Goal: Use online tool/utility: Use online tool/utility

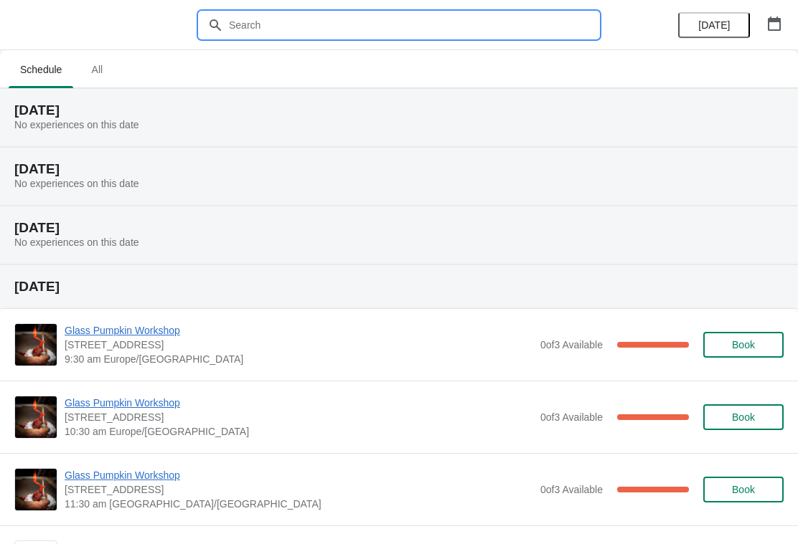
click at [248, 30] on input "text" at bounding box center [413, 25] width 370 height 26
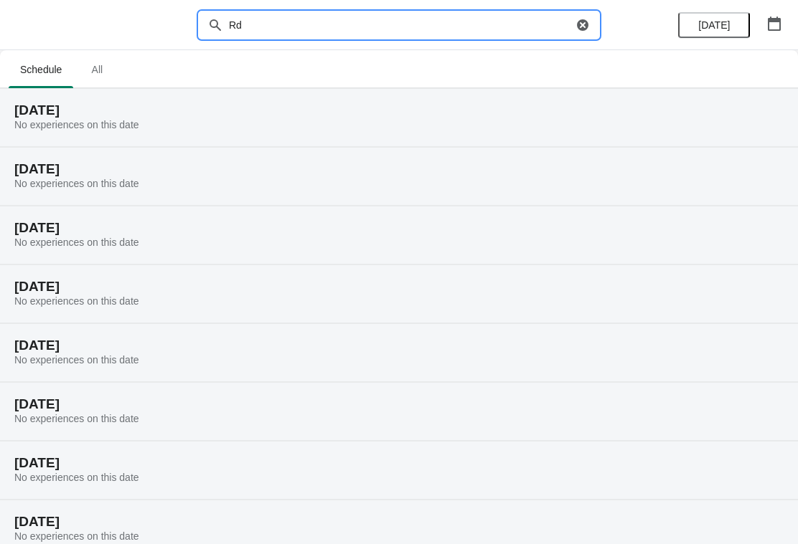
type input "R"
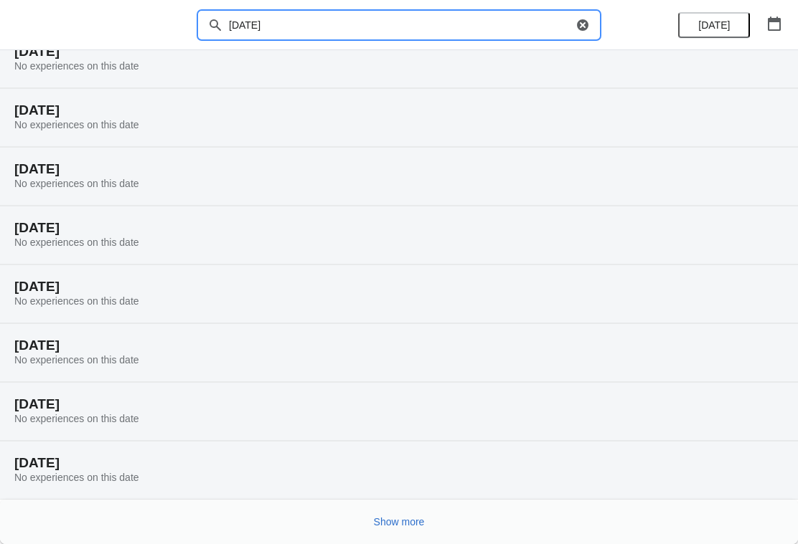
scroll to position [59, 0]
type input "[DATE]"
click at [408, 526] on span "Show more" at bounding box center [399, 521] width 51 height 11
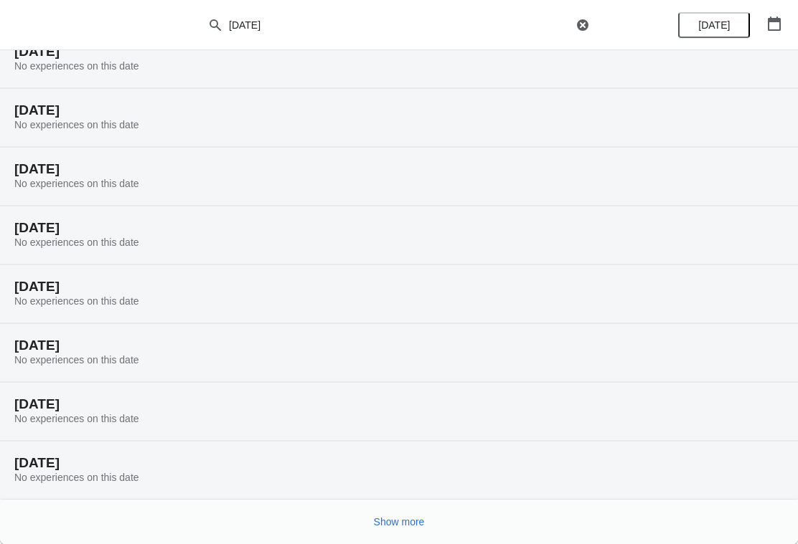
scroll to position [529, 0]
click at [407, 512] on button "Show more" at bounding box center [399, 522] width 62 height 26
click at [424, 514] on button "Show more" at bounding box center [399, 522] width 62 height 26
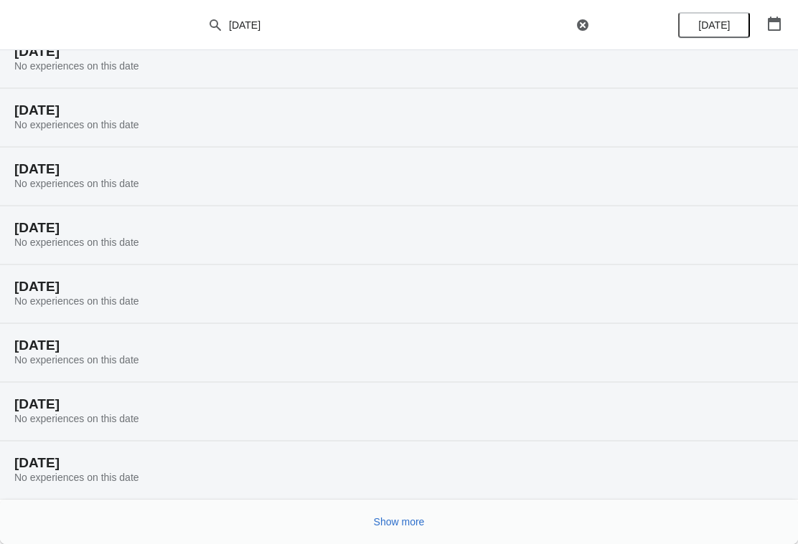
click at [409, 516] on span "Show more" at bounding box center [399, 521] width 51 height 11
click at [416, 515] on button "Show more" at bounding box center [399, 522] width 62 height 26
click at [400, 516] on span "Show more" at bounding box center [399, 521] width 51 height 11
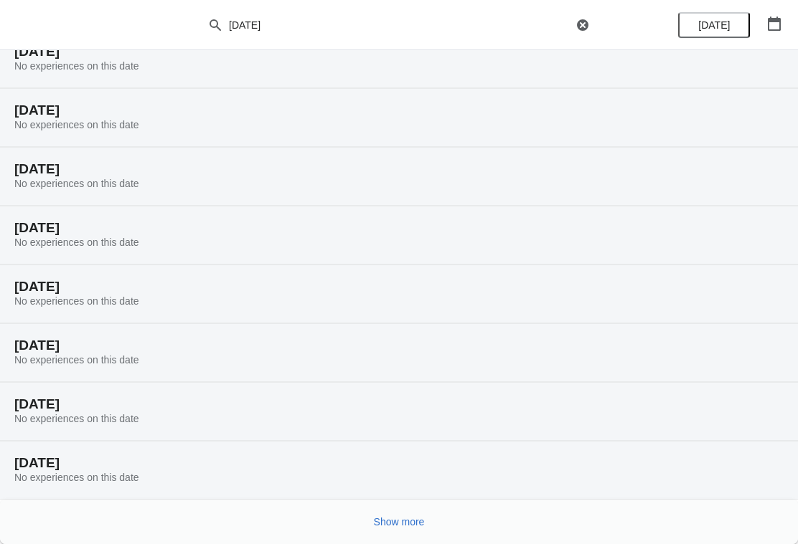
scroll to position [2882, 0]
click at [408, 515] on button "Show more" at bounding box center [399, 522] width 62 height 26
click at [410, 515] on button "Show more" at bounding box center [399, 522] width 62 height 26
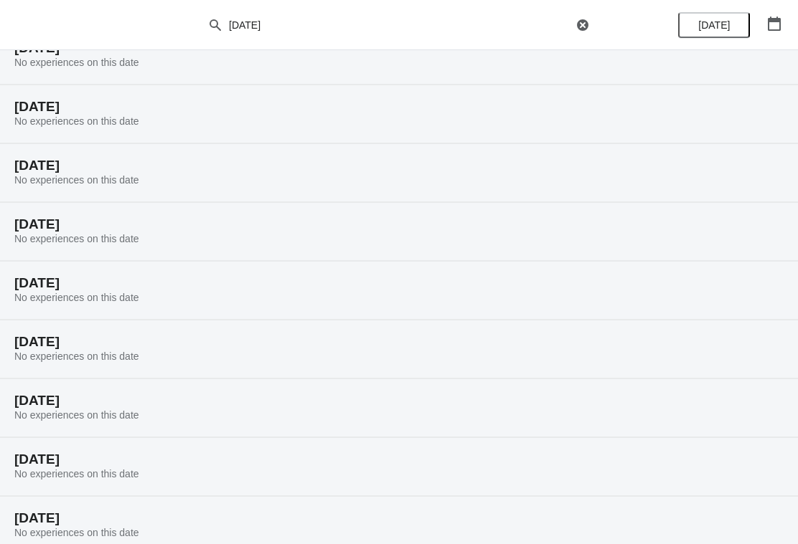
scroll to position [356, 0]
click at [718, 32] on button "[DATE]" at bounding box center [714, 25] width 72 height 26
